Goal: Submit feedback/report problem

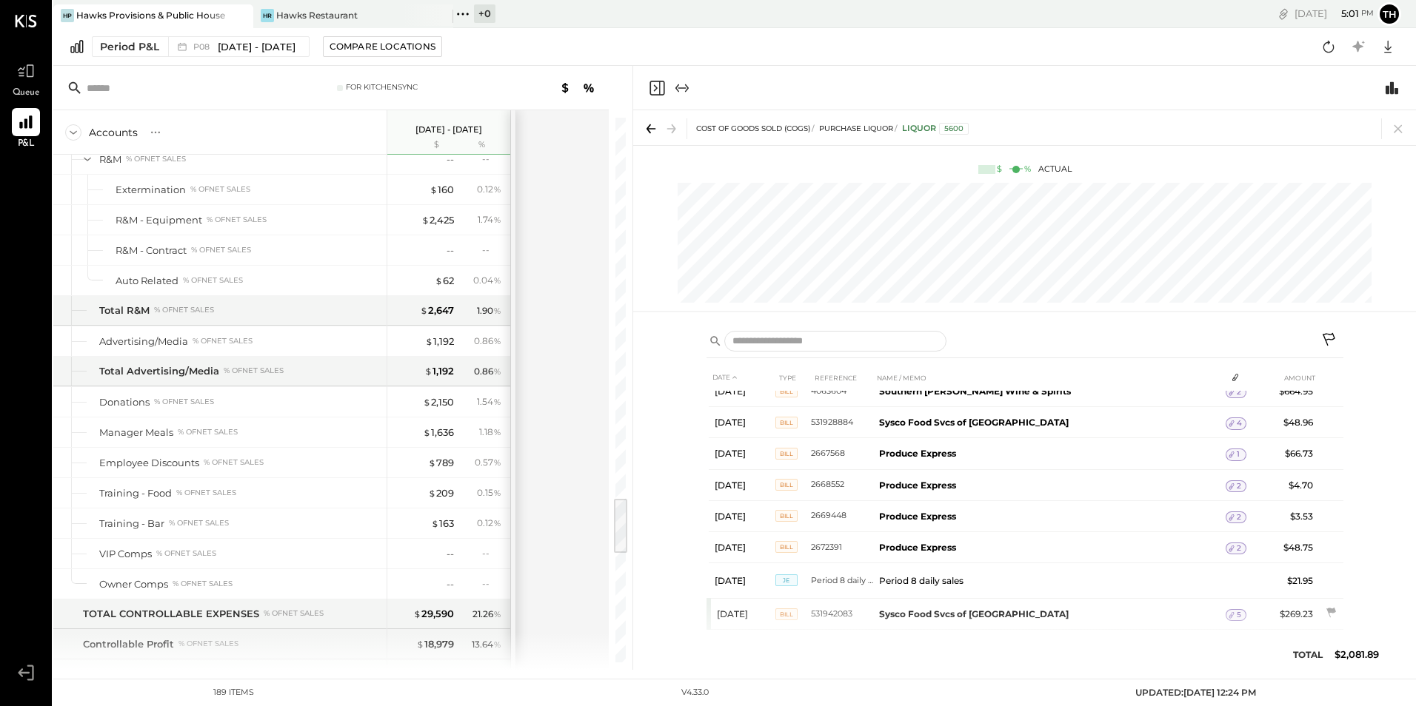
scroll to position [3609, 0]
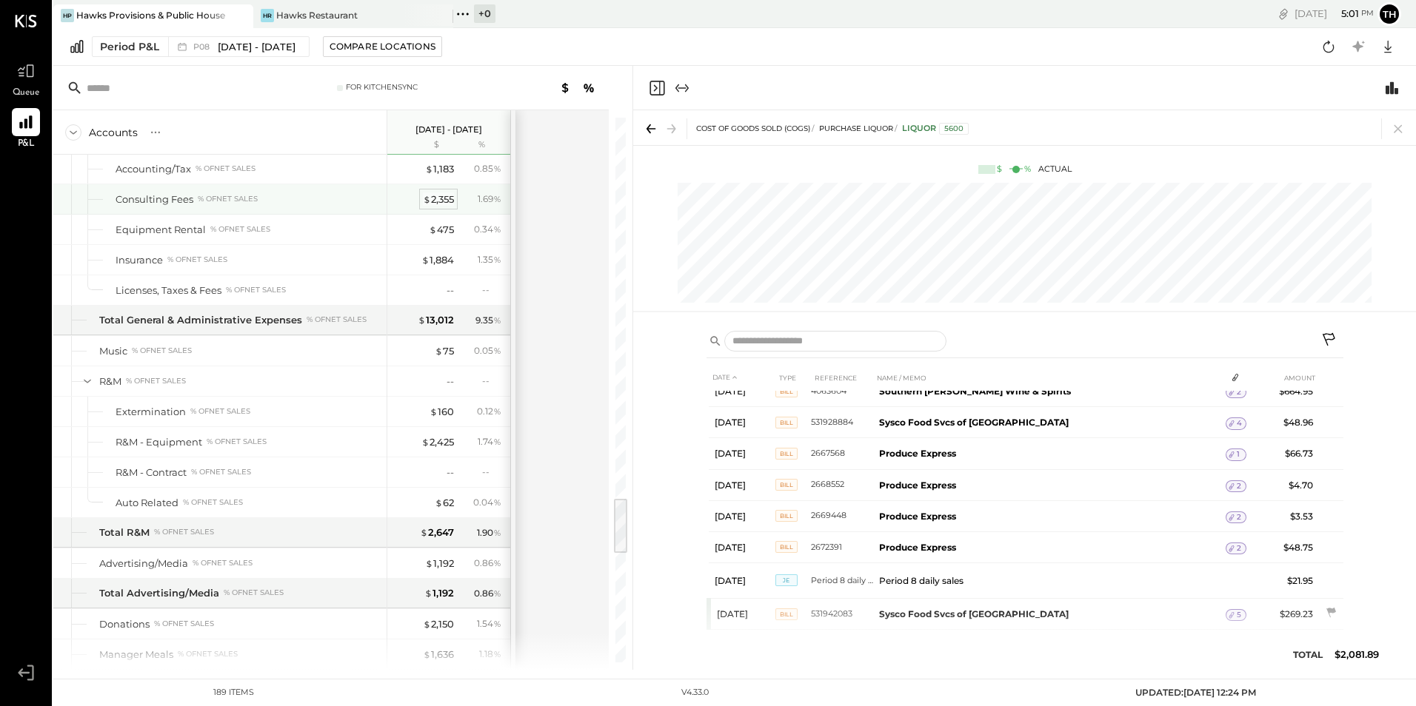
click at [444, 195] on div "$ 2,355" at bounding box center [438, 200] width 31 height 14
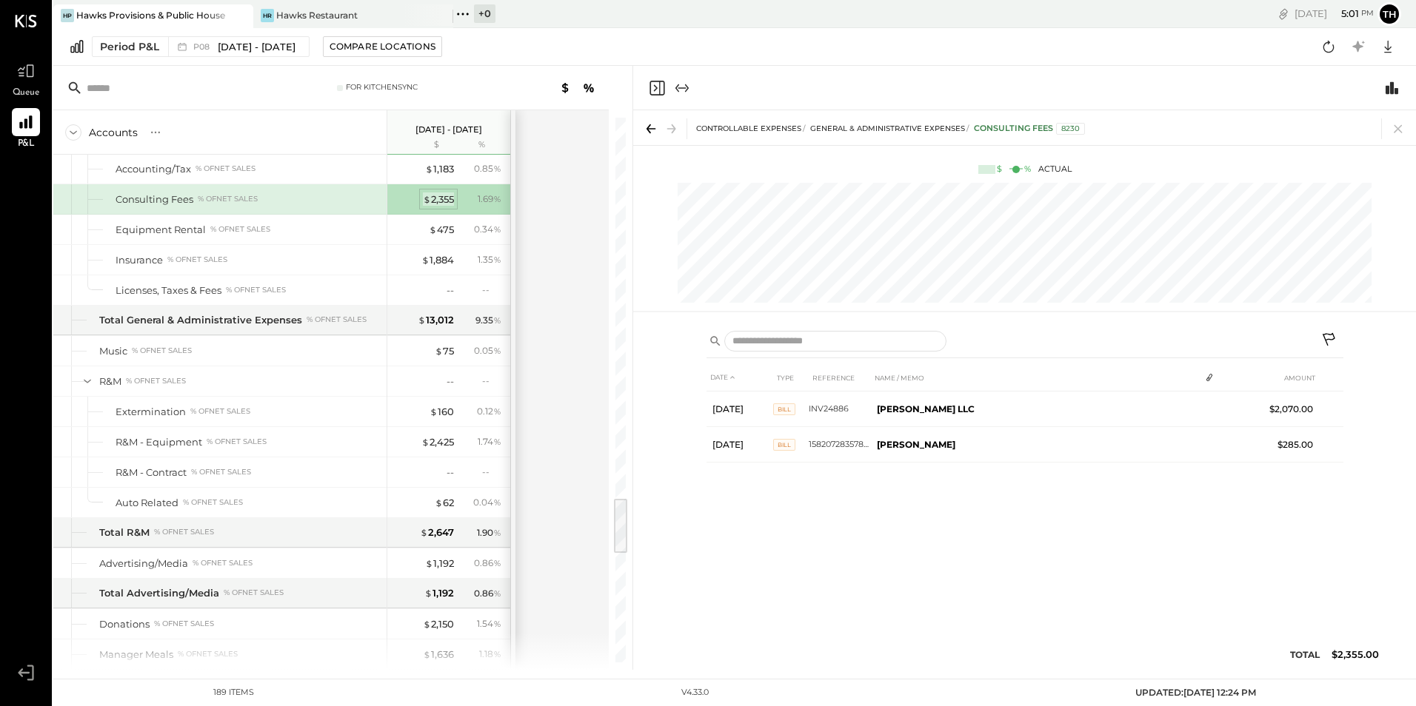
scroll to position [0, 0]
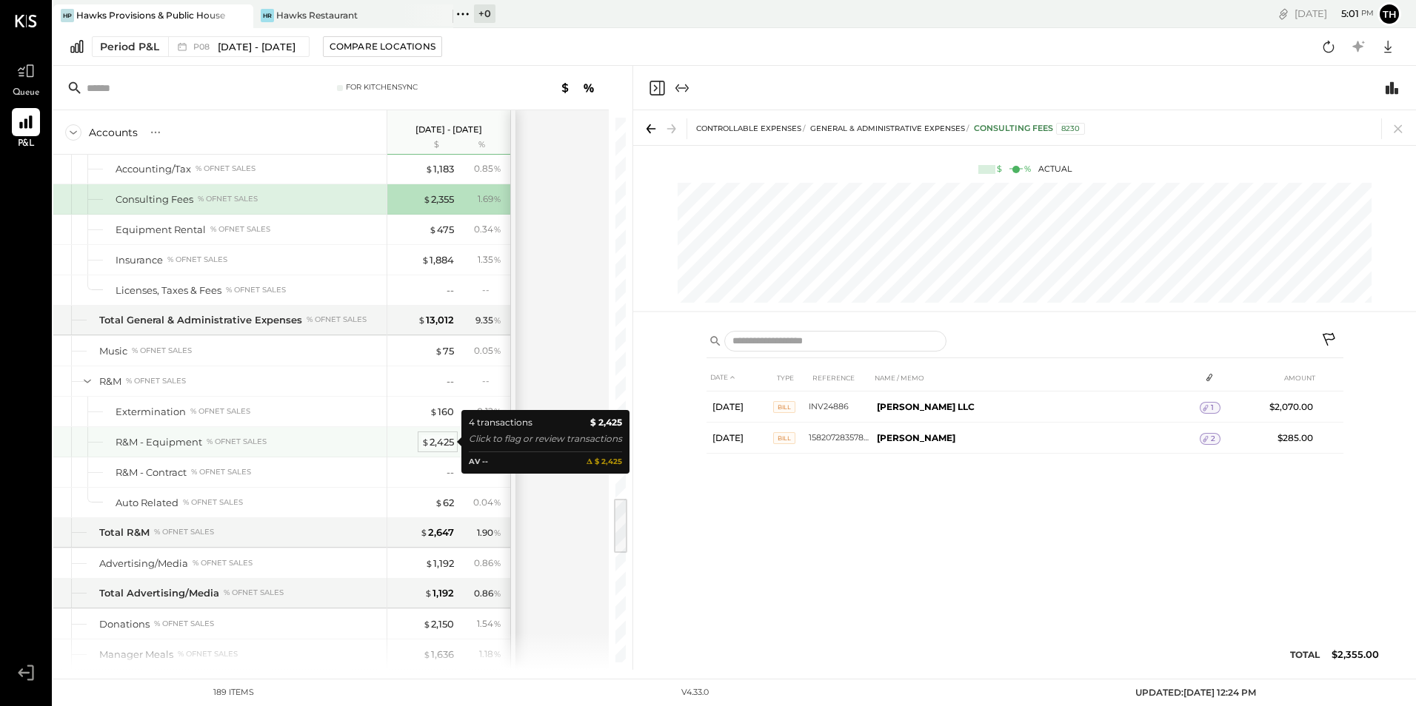
click at [438, 443] on div "$ 2,425" at bounding box center [437, 442] width 33 height 14
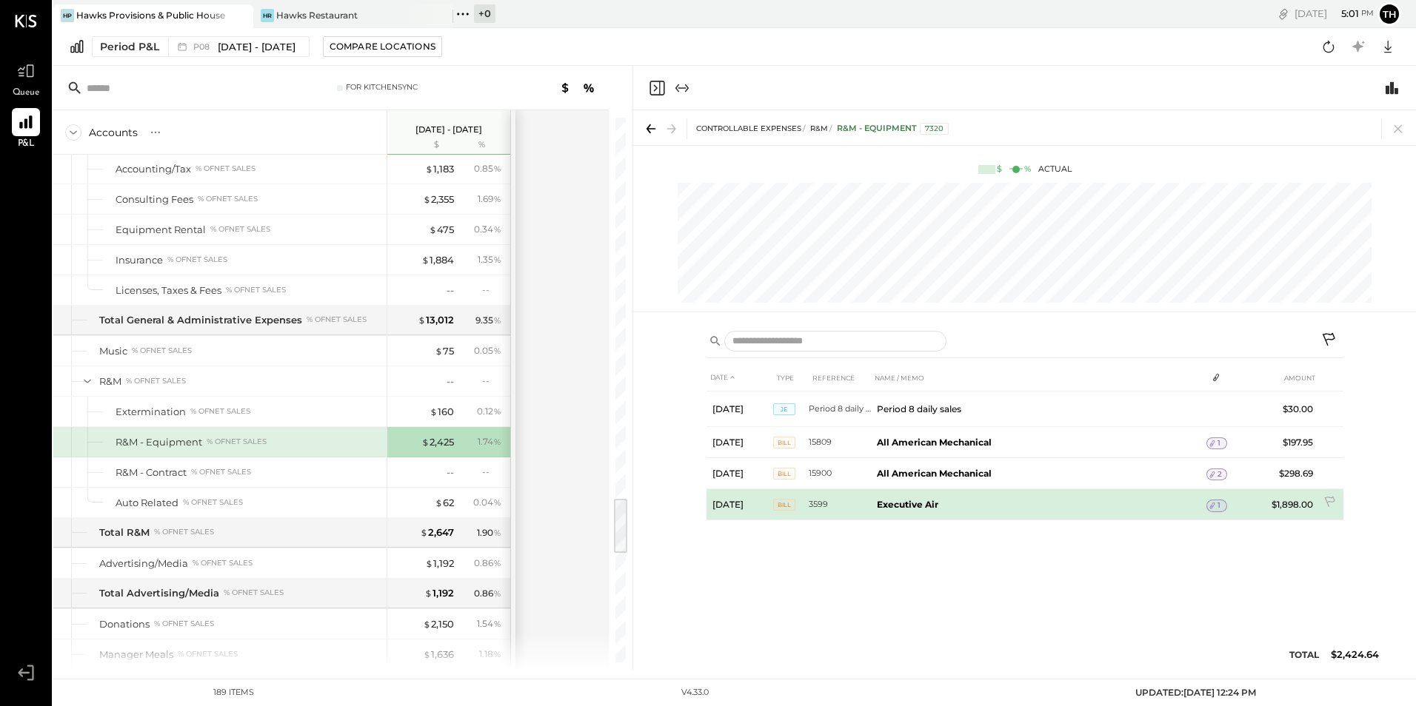
click at [1069, 500] on td "Executive Air" at bounding box center [1039, 505] width 336 height 31
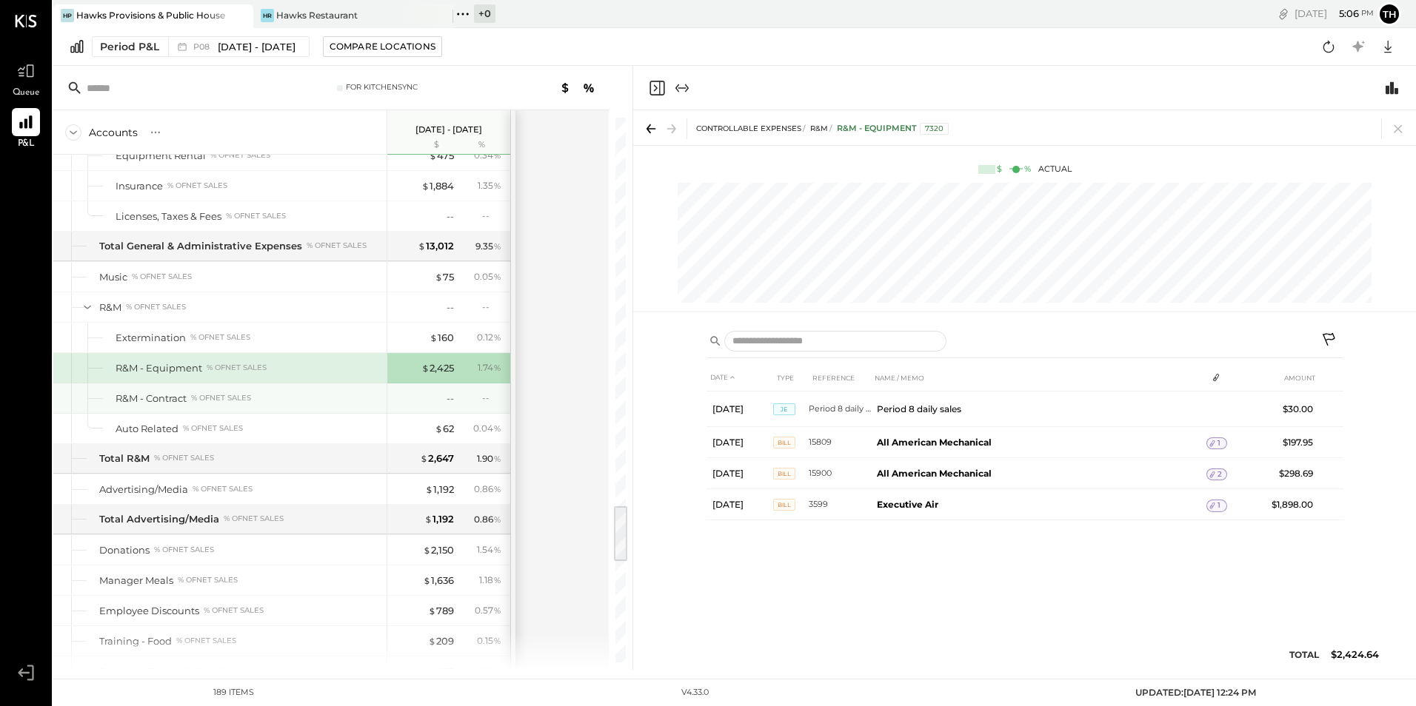
scroll to position [3535, 0]
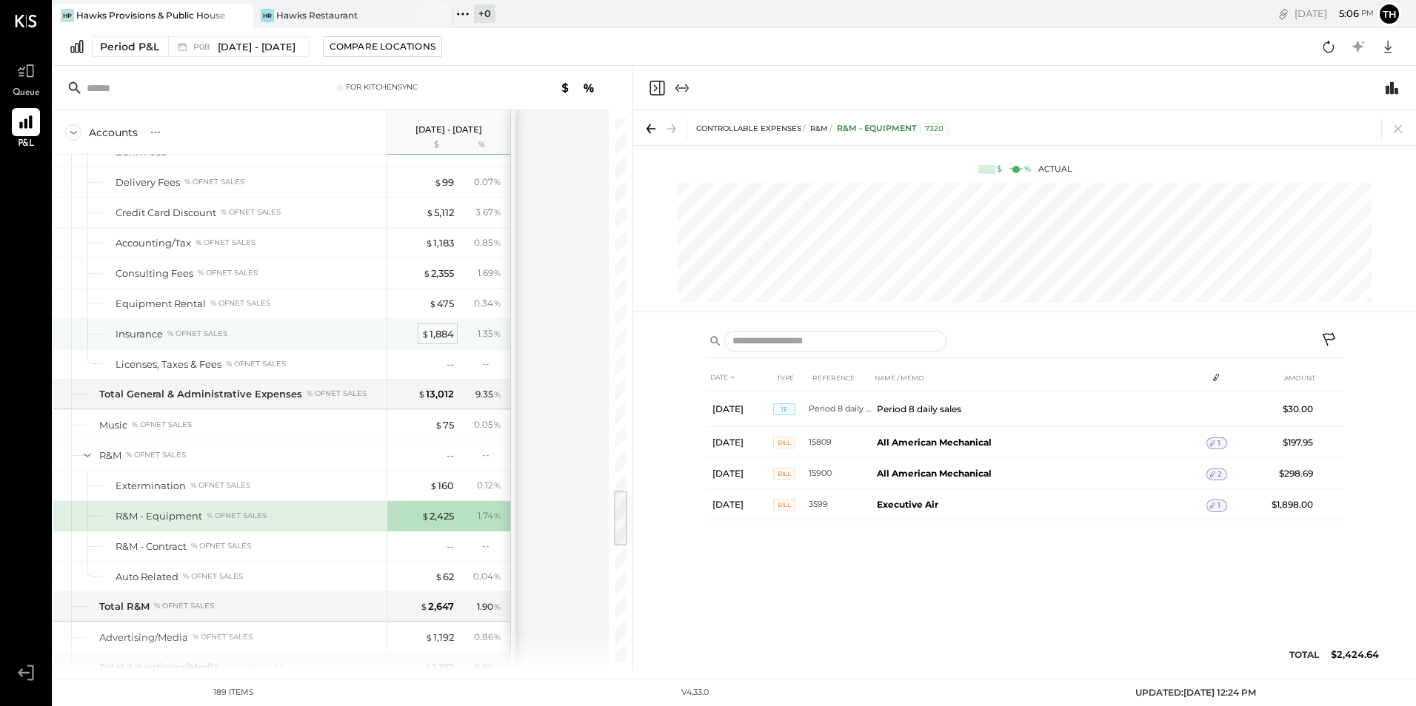
click at [431, 331] on div "$ 1,884" at bounding box center [437, 334] width 33 height 14
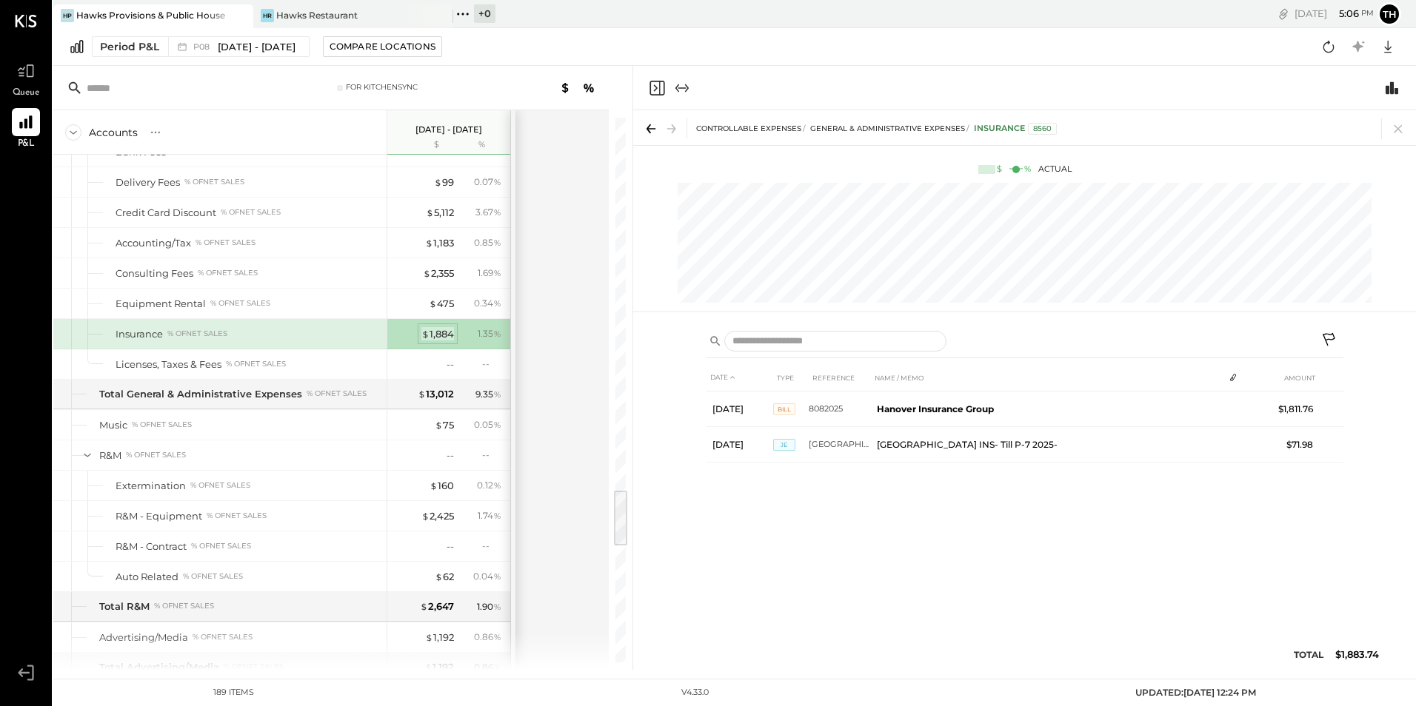
click at [437, 332] on div "$ 1,884" at bounding box center [437, 334] width 33 height 14
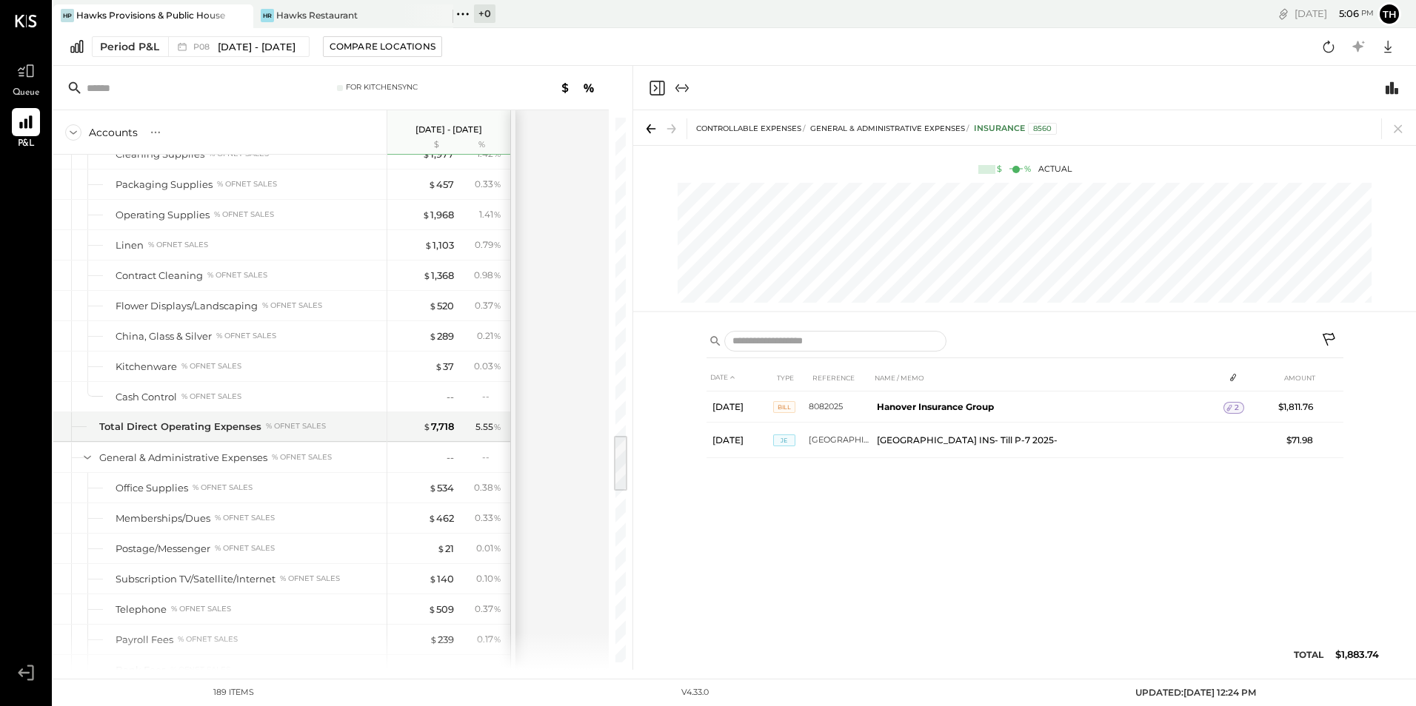
scroll to position [2943, 0]
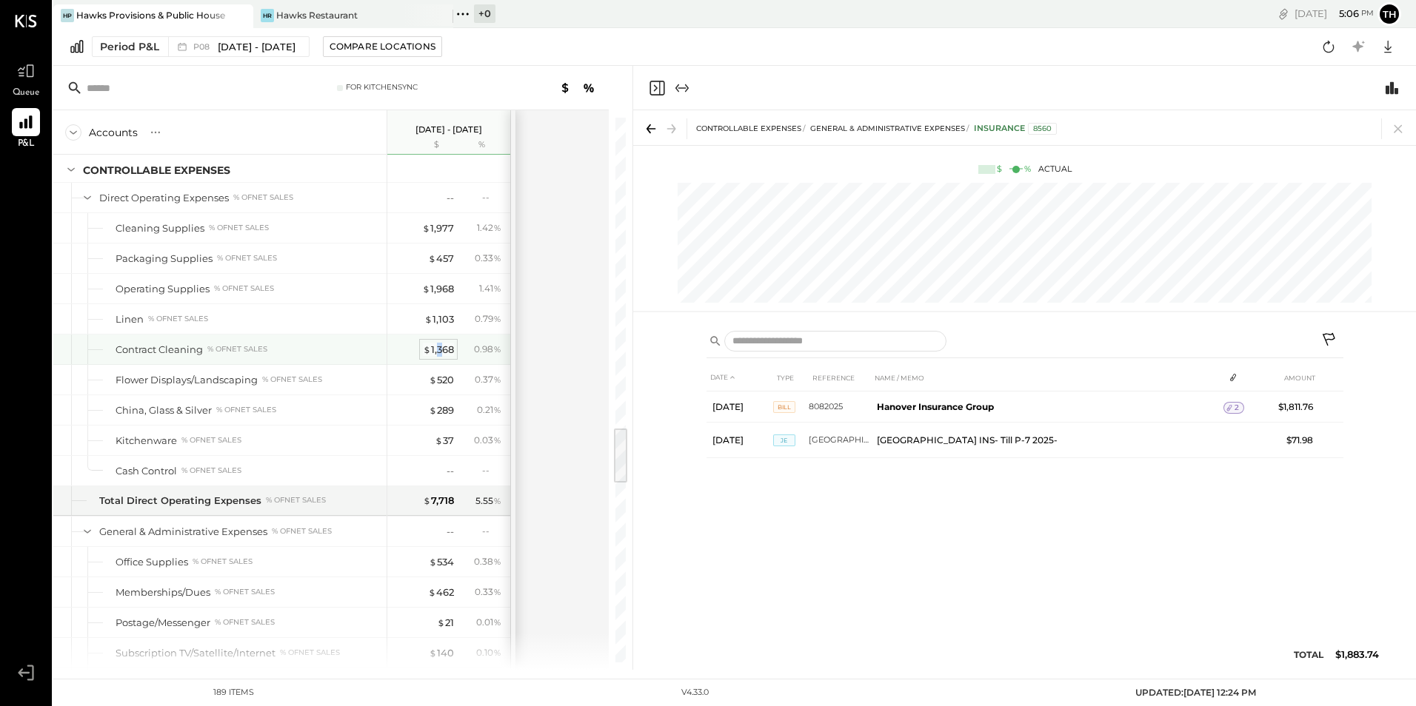
click at [438, 349] on div "$ 1,368" at bounding box center [438, 350] width 31 height 14
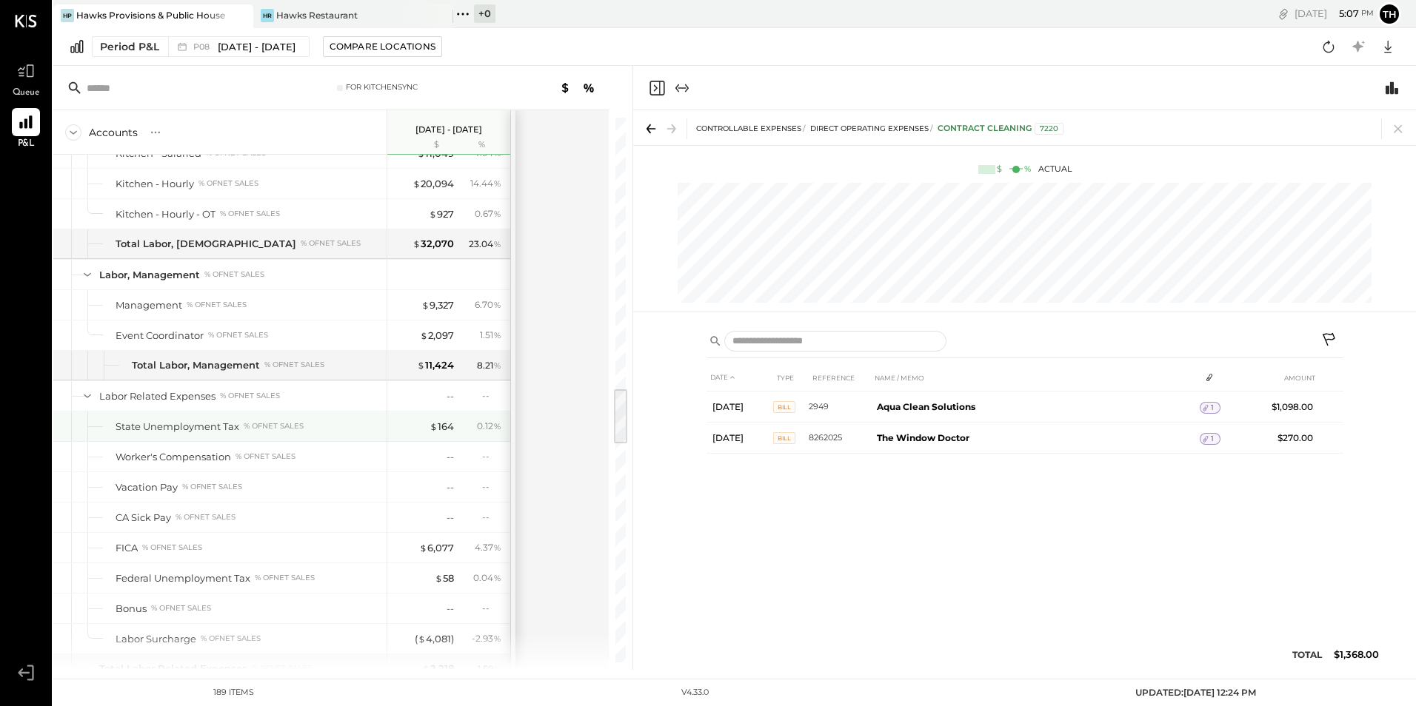
scroll to position [2721, 0]
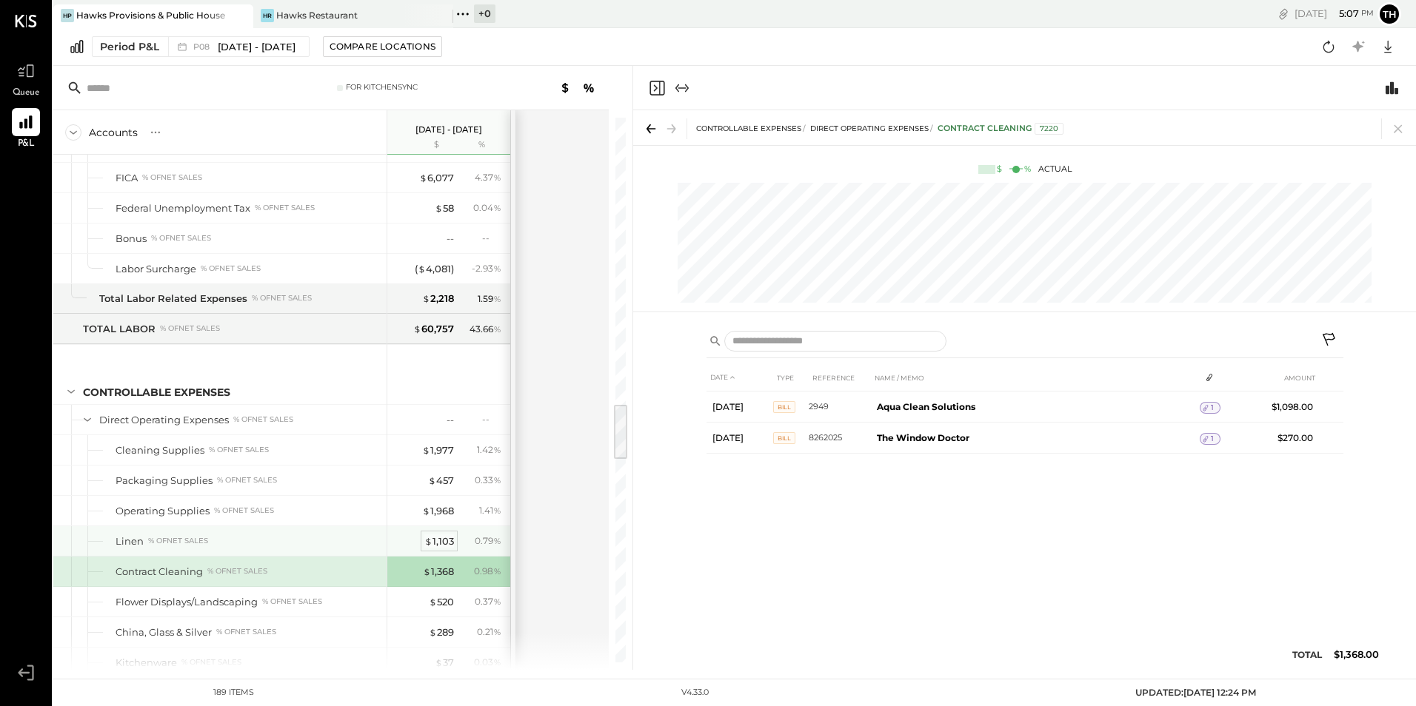
click at [446, 539] on div "$ 1,103" at bounding box center [439, 542] width 30 height 14
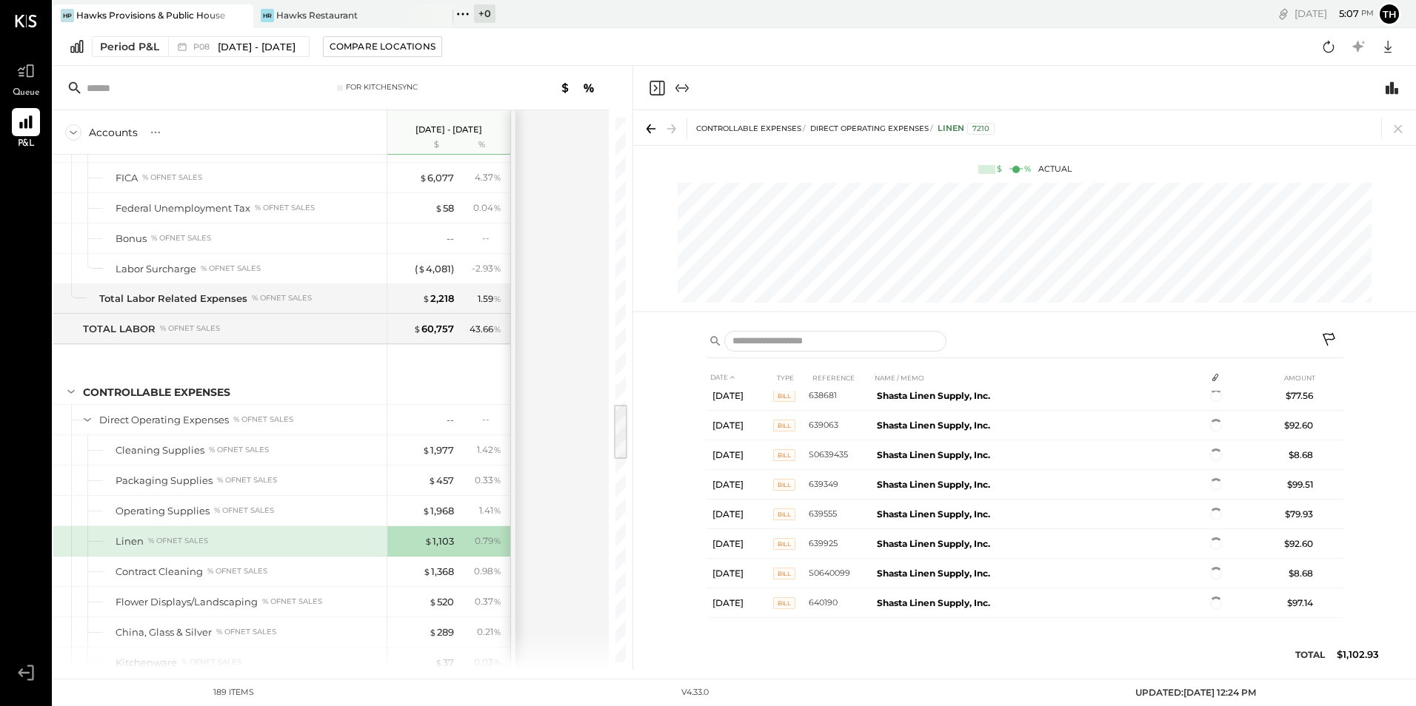
scroll to position [210, 0]
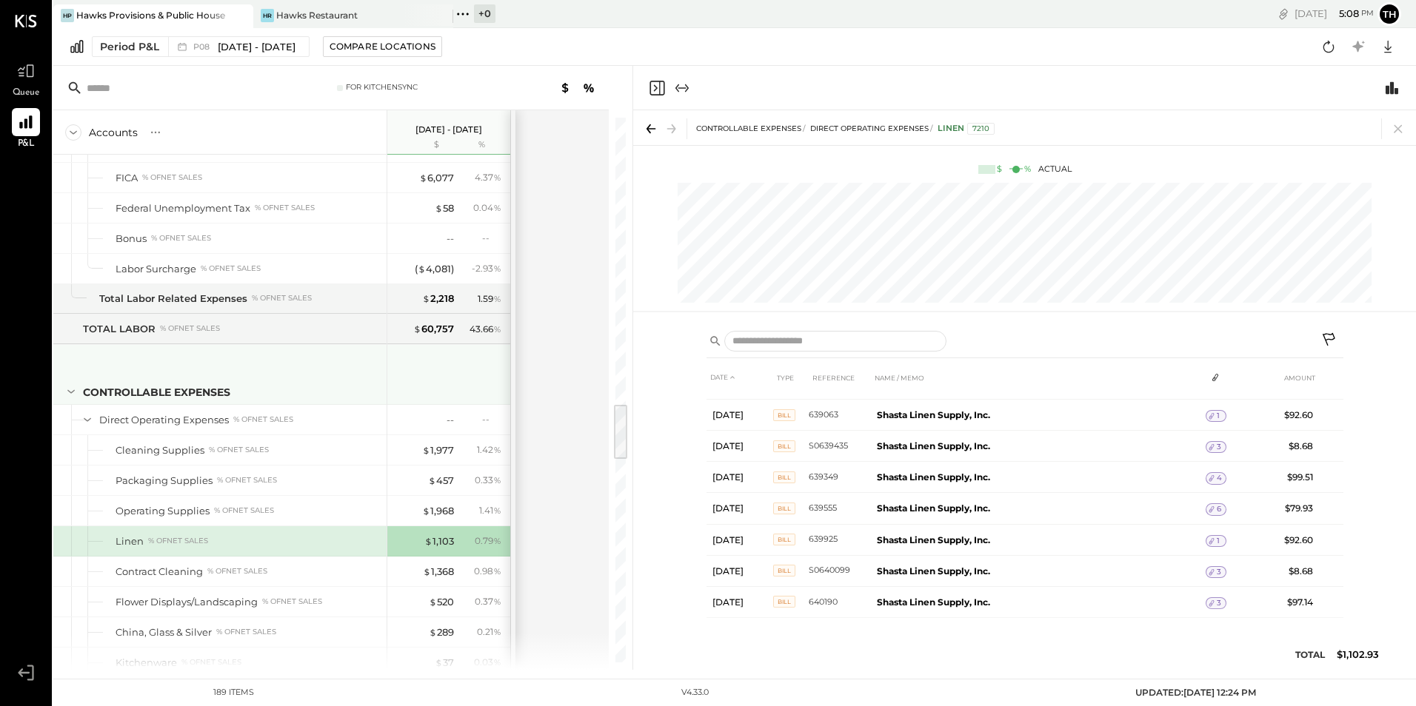
click at [306, 403] on div "CONTROLLABLE EXPENSES" at bounding box center [219, 374] width 333 height 59
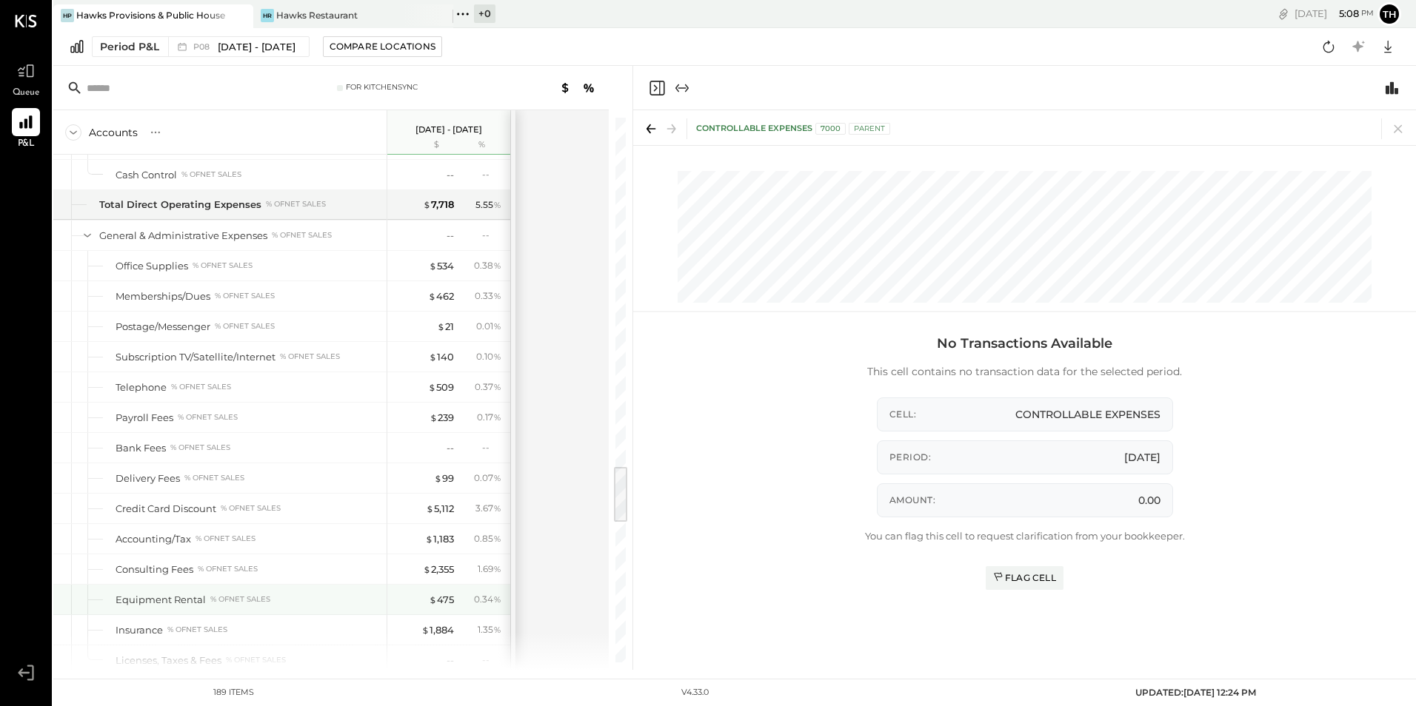
scroll to position [3387, 0]
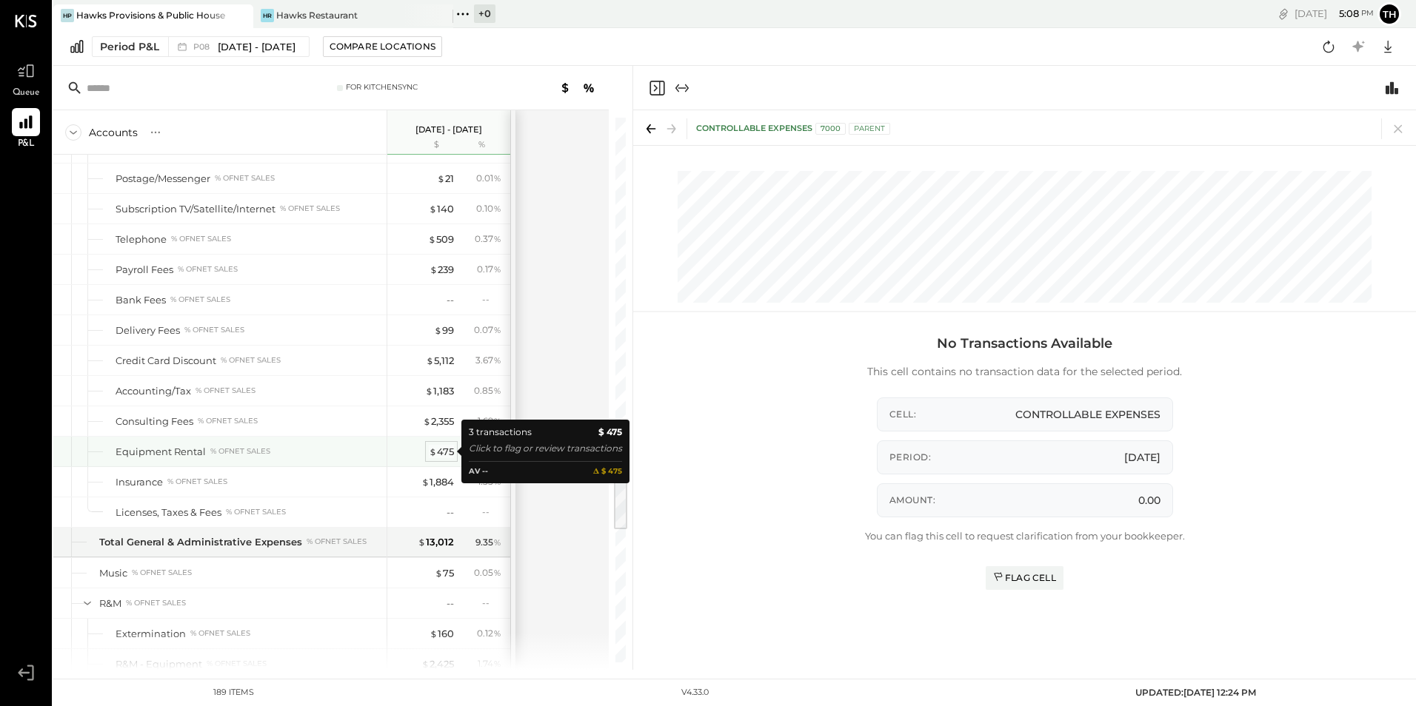
click at [441, 455] on div "$ 475" at bounding box center [441, 452] width 25 height 14
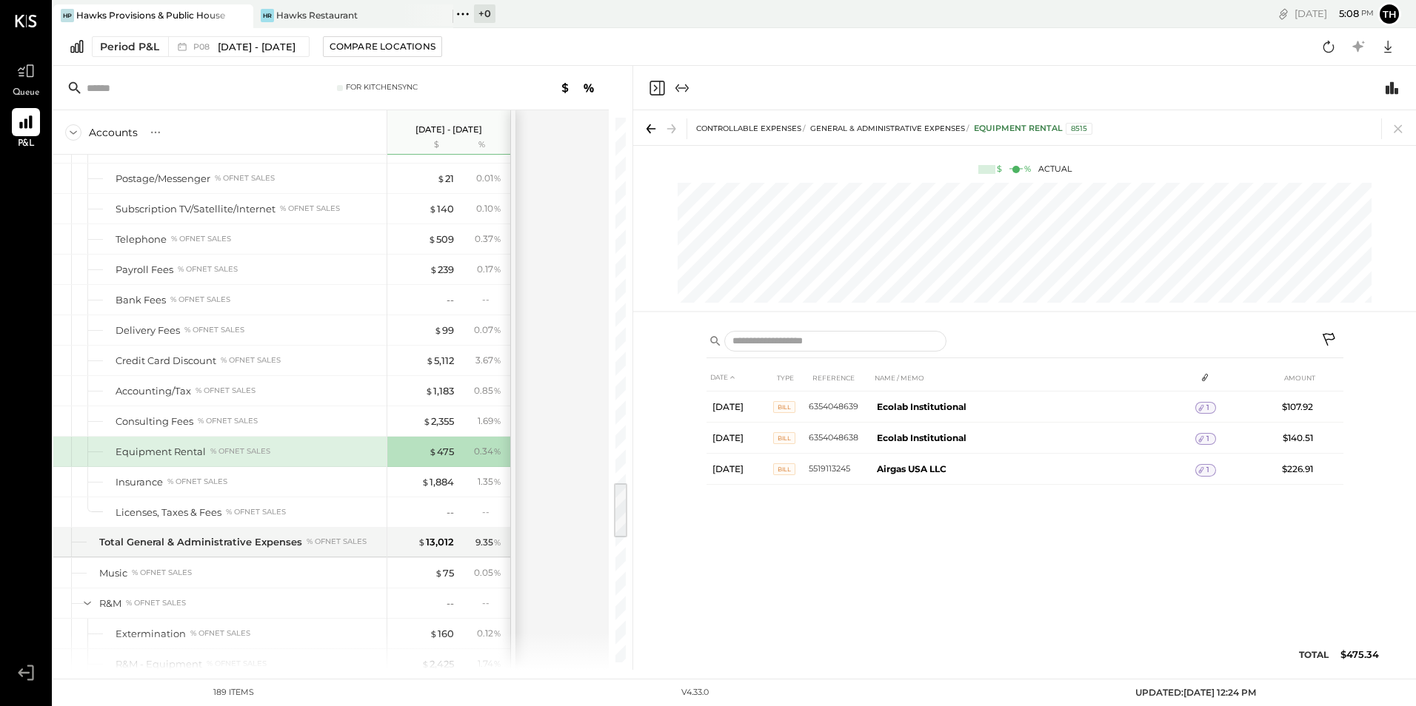
scroll to position [3535, 0]
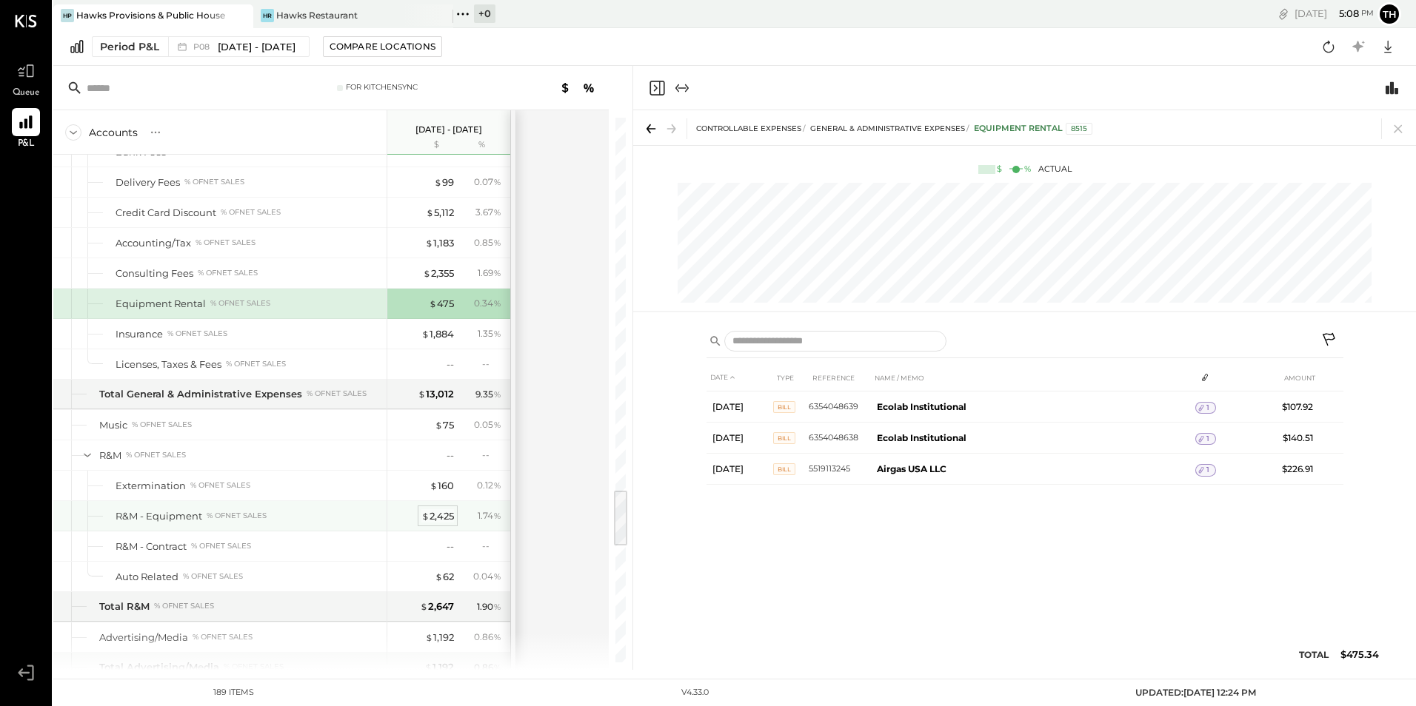
click at [439, 519] on div "$ 2,425" at bounding box center [437, 517] width 33 height 14
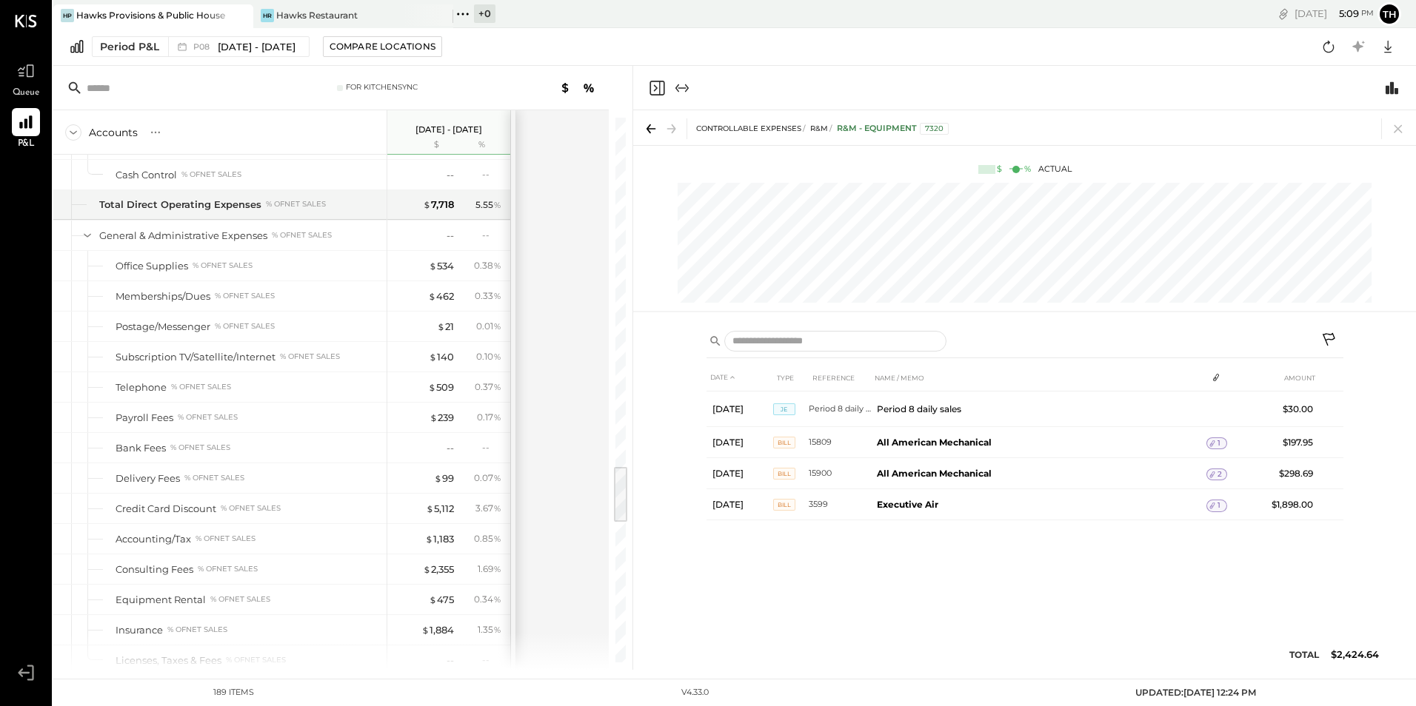
scroll to position [3313, 0]
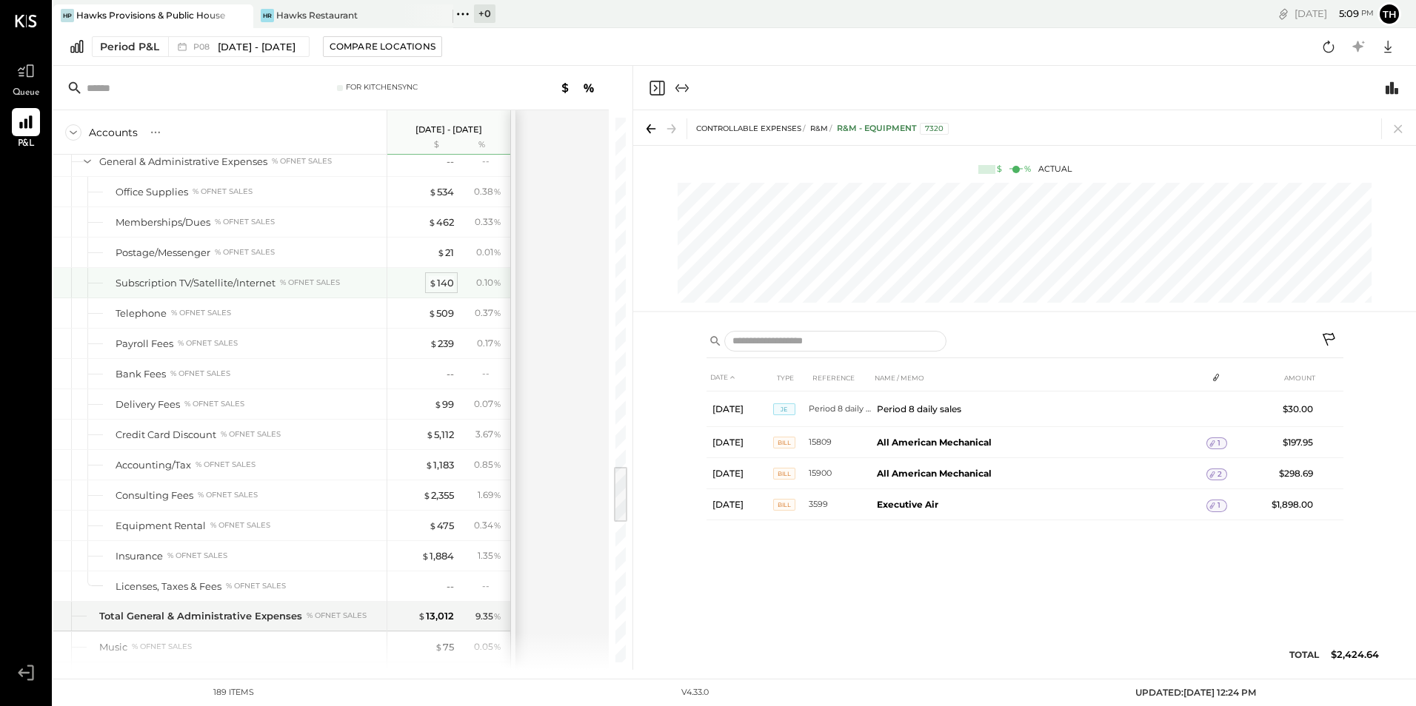
click at [447, 281] on div "$ 140" at bounding box center [441, 283] width 25 height 14
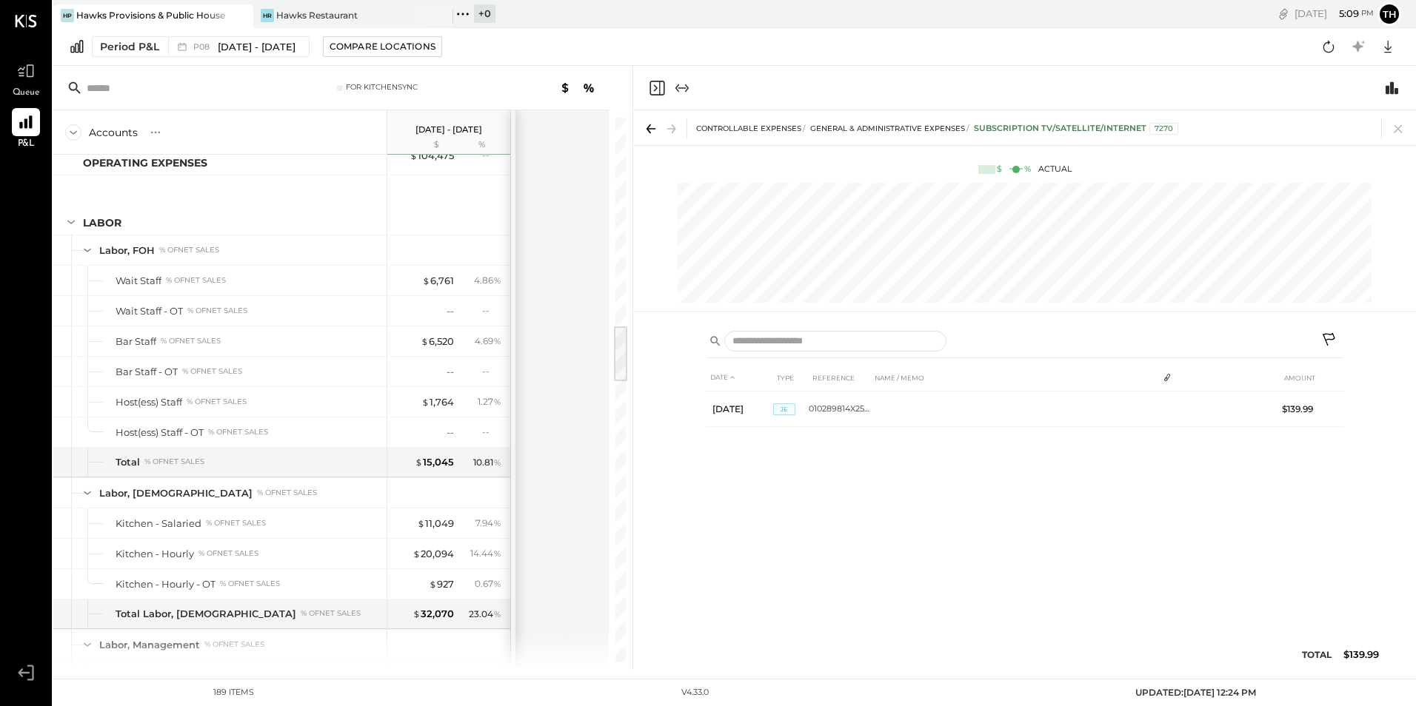
scroll to position [1610, 0]
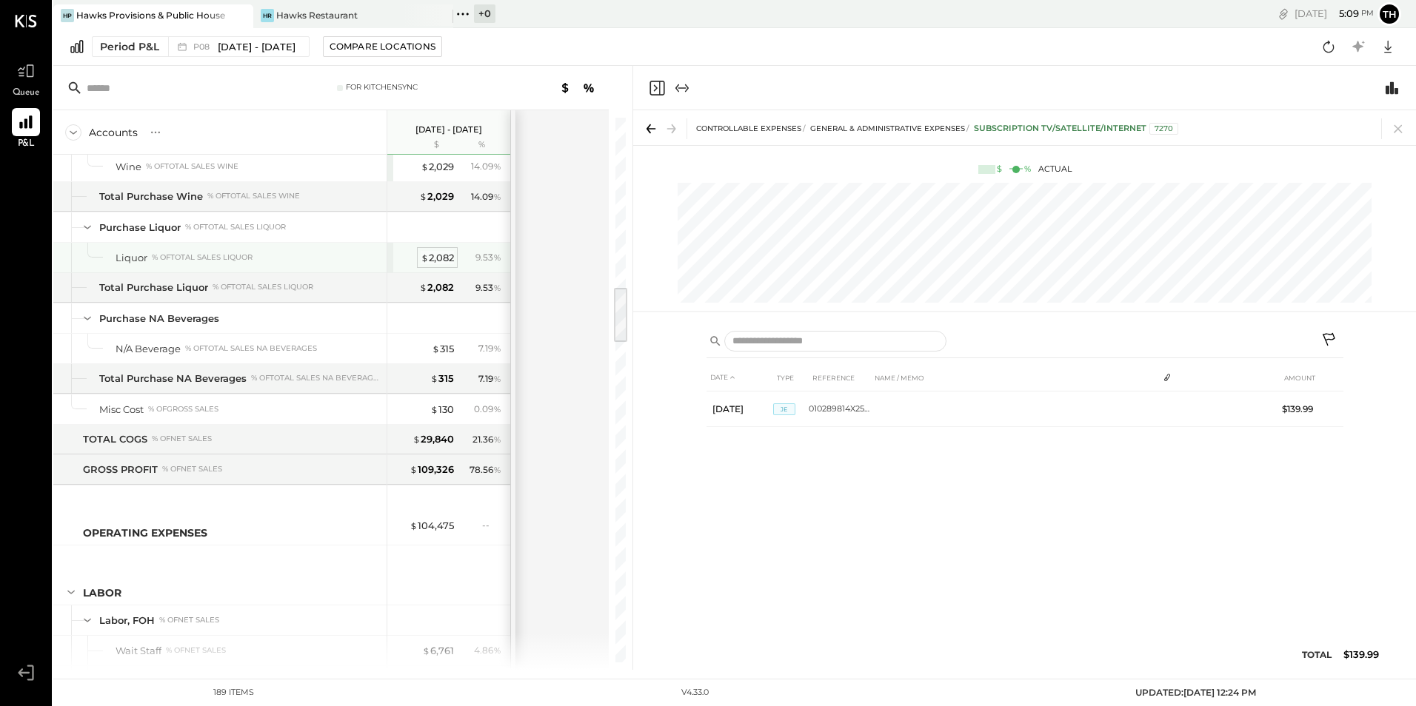
click at [452, 260] on div "$ 2,082" at bounding box center [437, 258] width 33 height 14
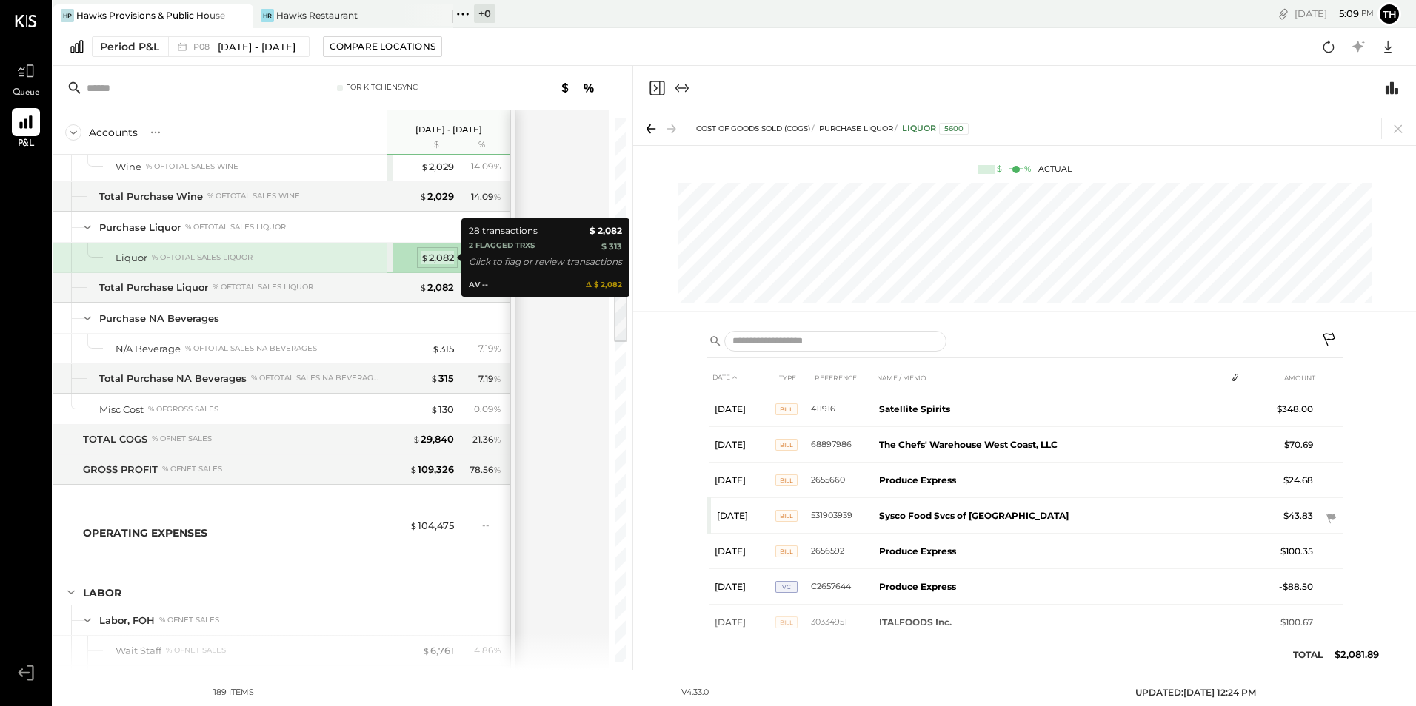
click at [432, 255] on div "$ 2,082" at bounding box center [437, 258] width 33 height 14
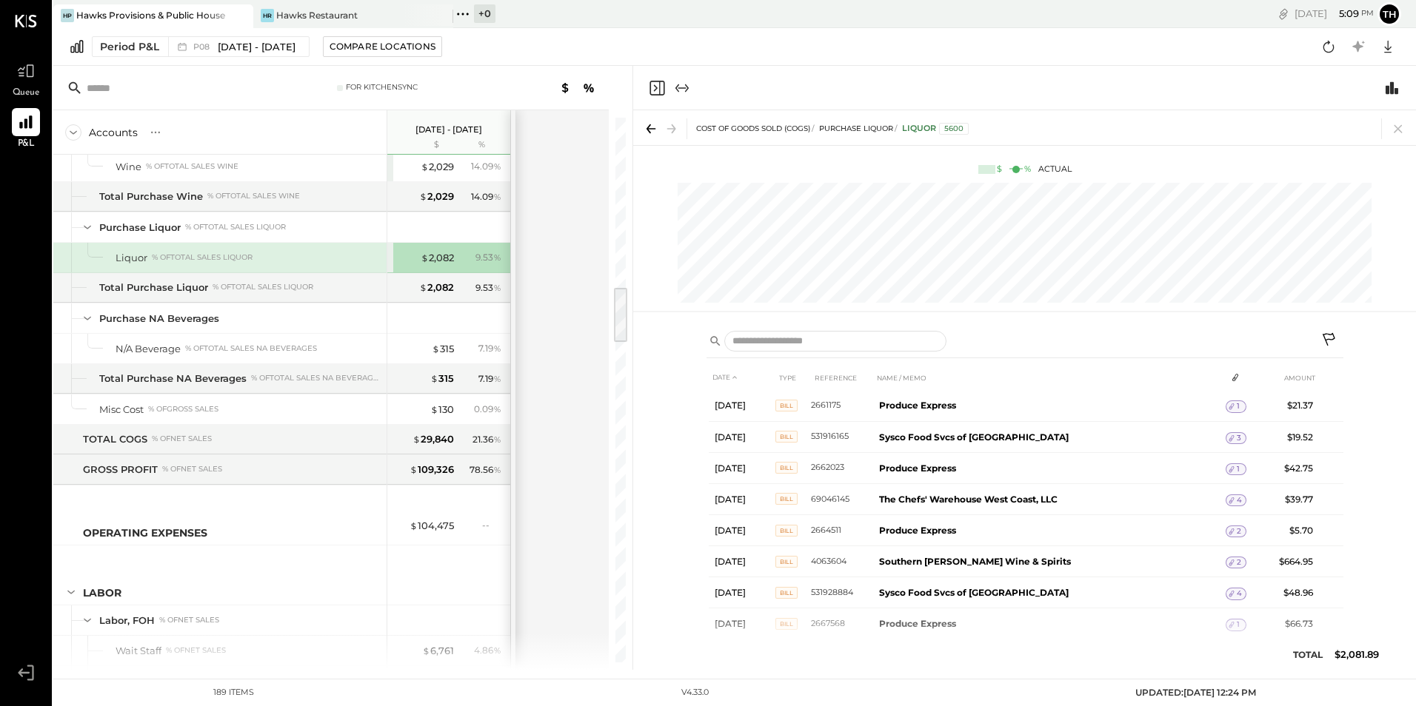
scroll to position [592, 0]
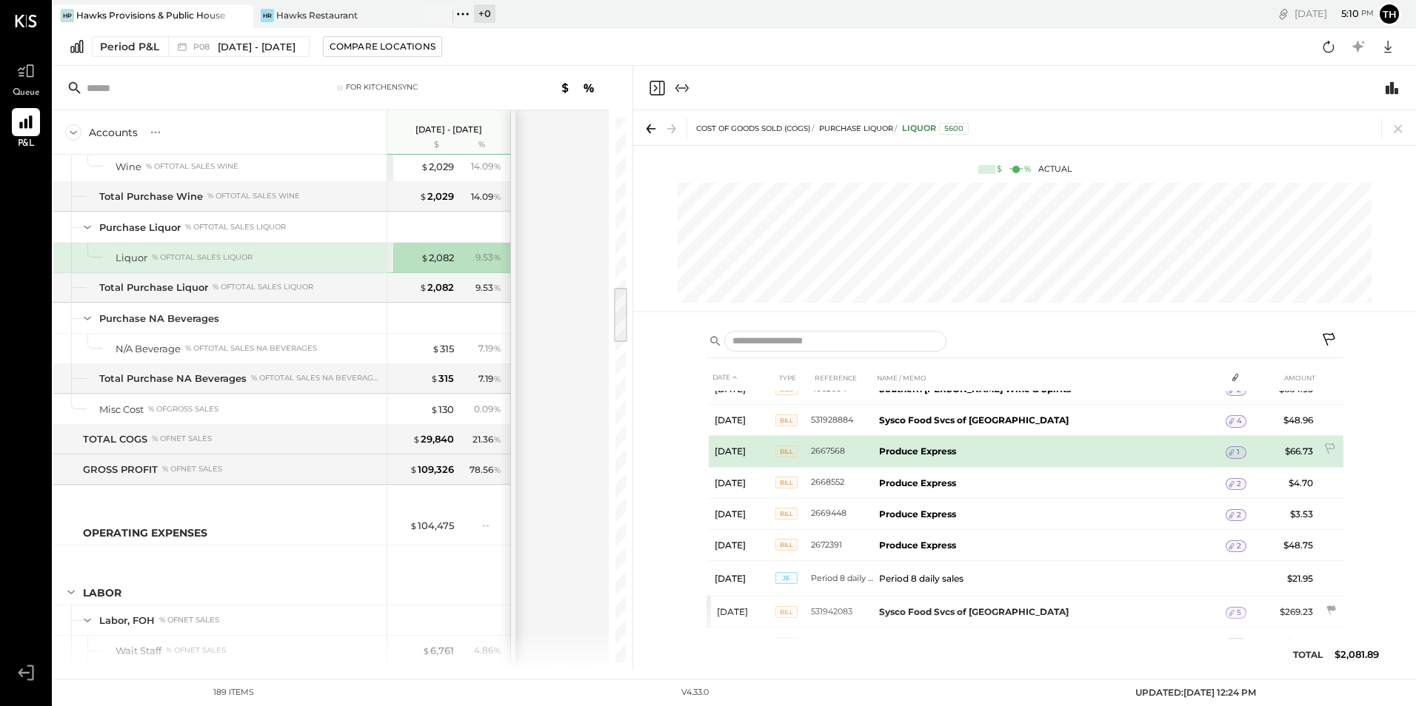
click at [1230, 451] on icon at bounding box center [1231, 452] width 10 height 10
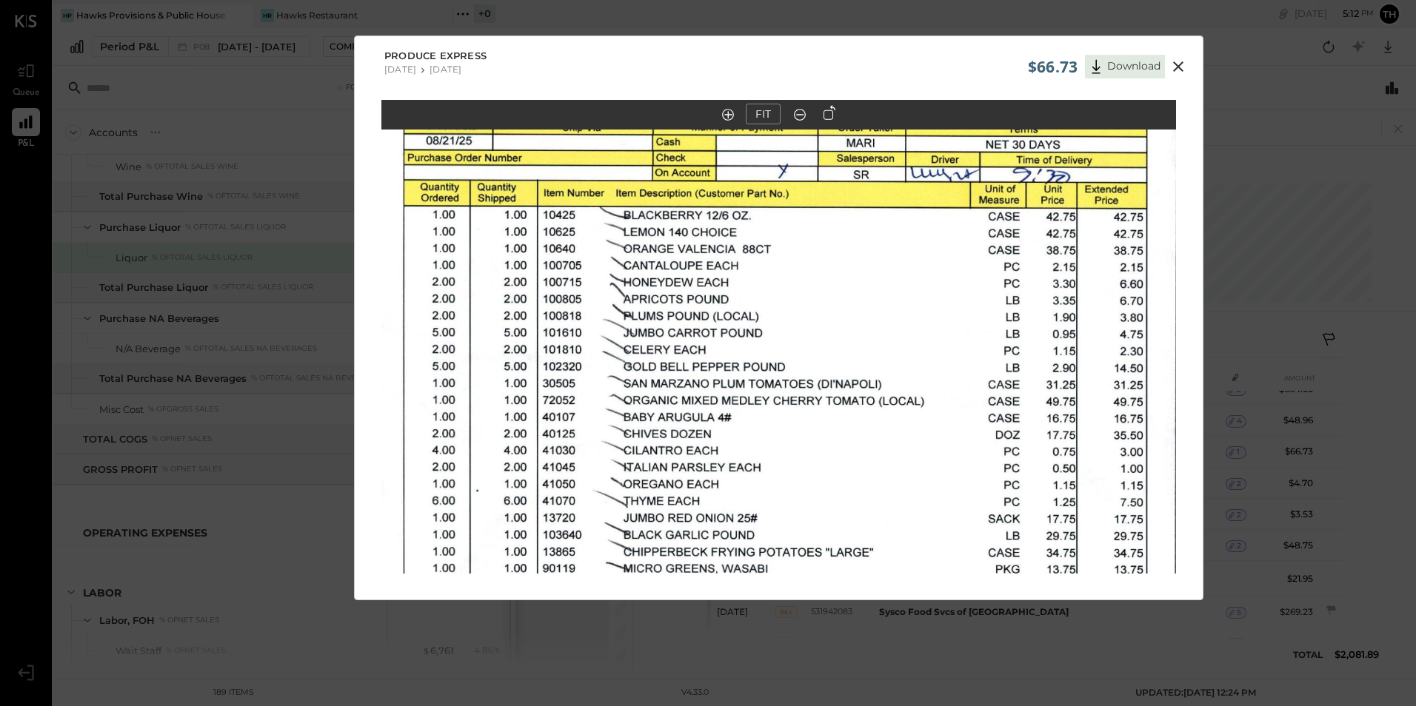
click at [1175, 61] on icon at bounding box center [1178, 67] width 18 height 18
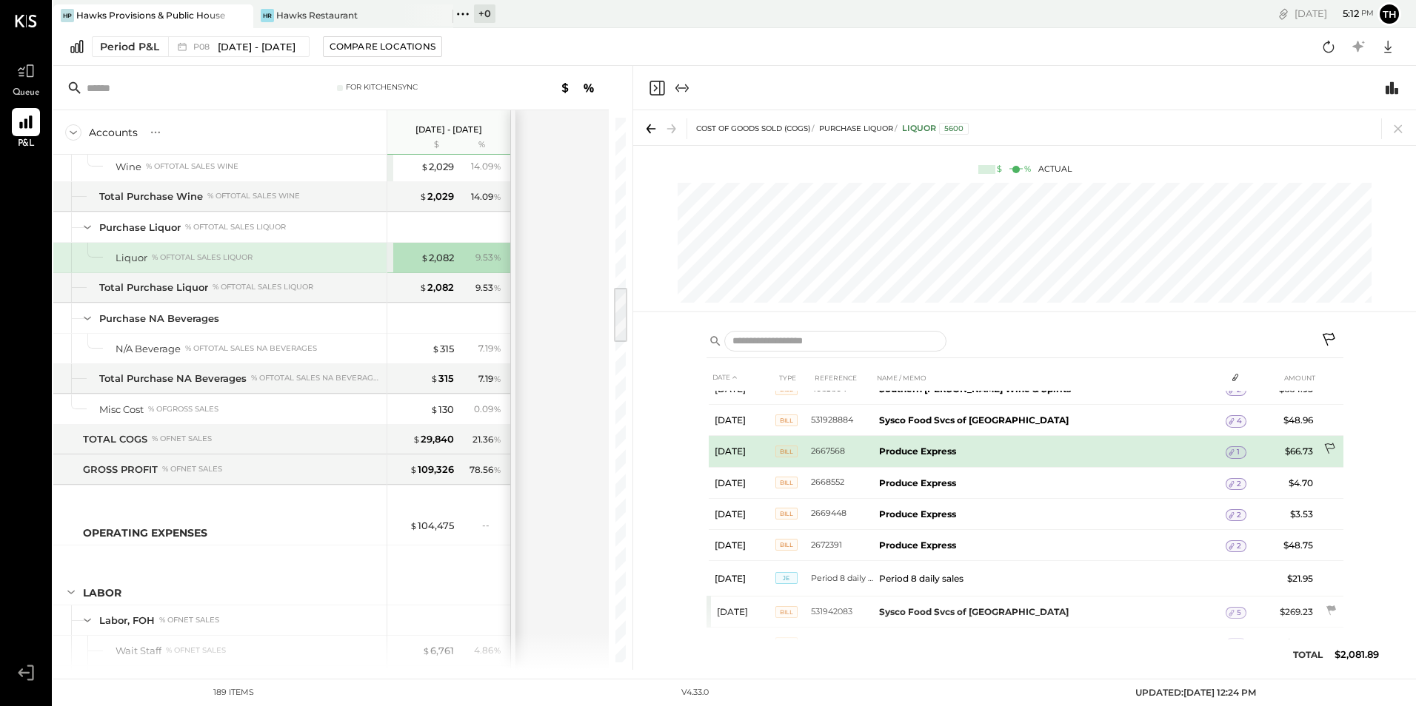
click at [1326, 444] on icon at bounding box center [1330, 450] width 15 height 15
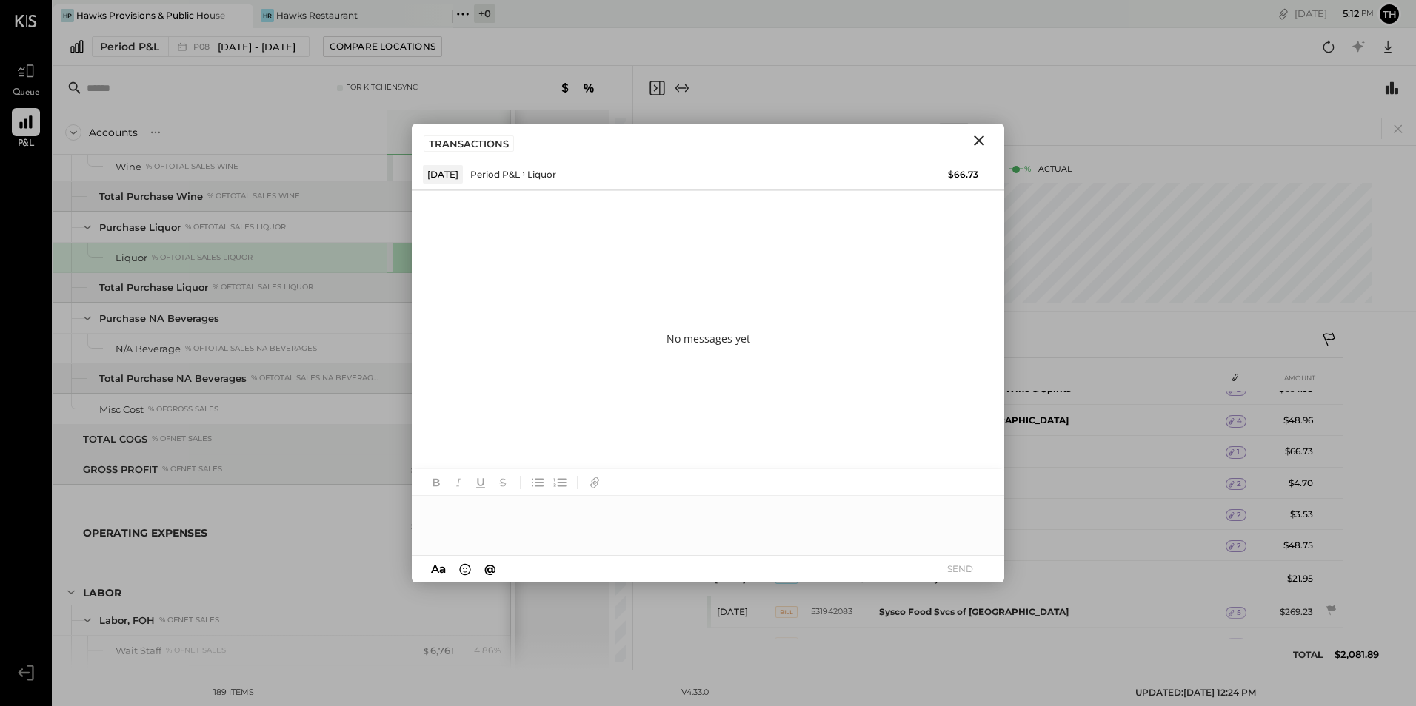
click at [536, 539] on div at bounding box center [708, 525] width 592 height 59
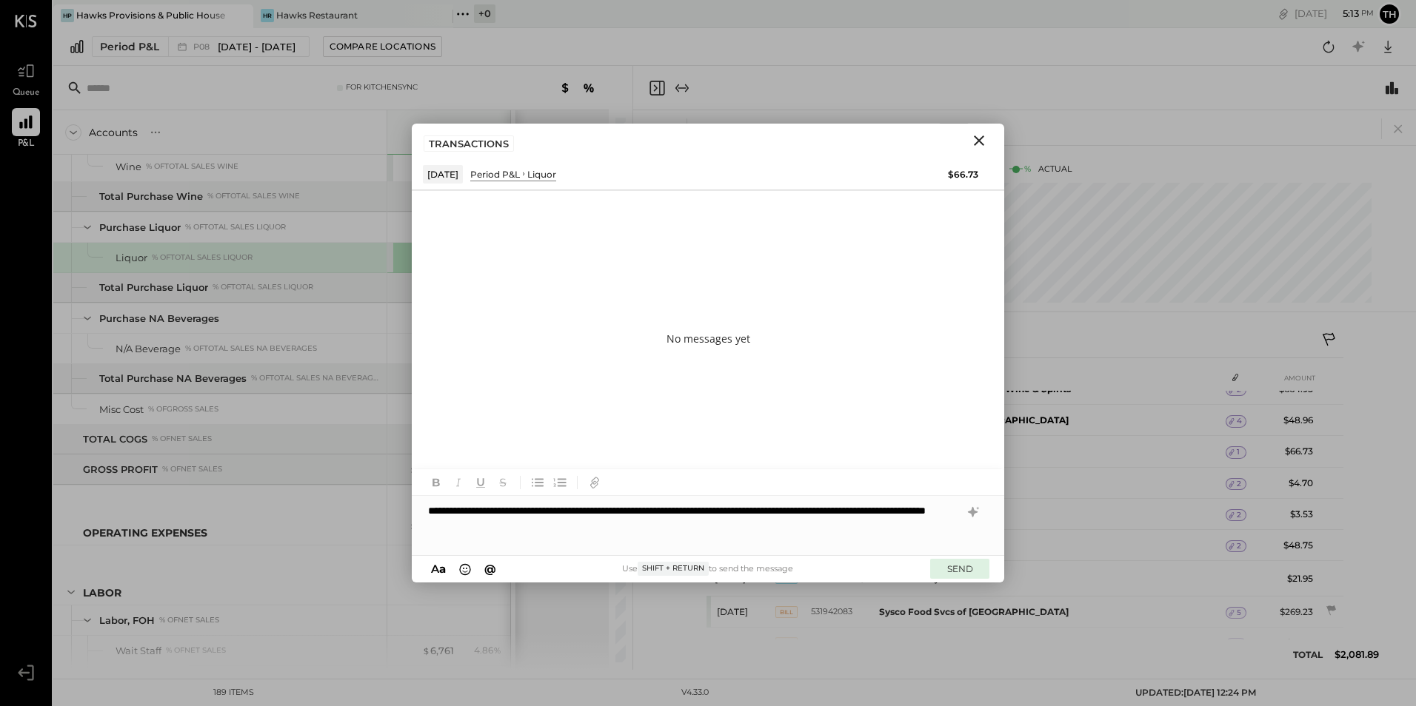
click at [949, 575] on button "SEND" at bounding box center [959, 569] width 59 height 20
